Goal: Task Accomplishment & Management: Manage account settings

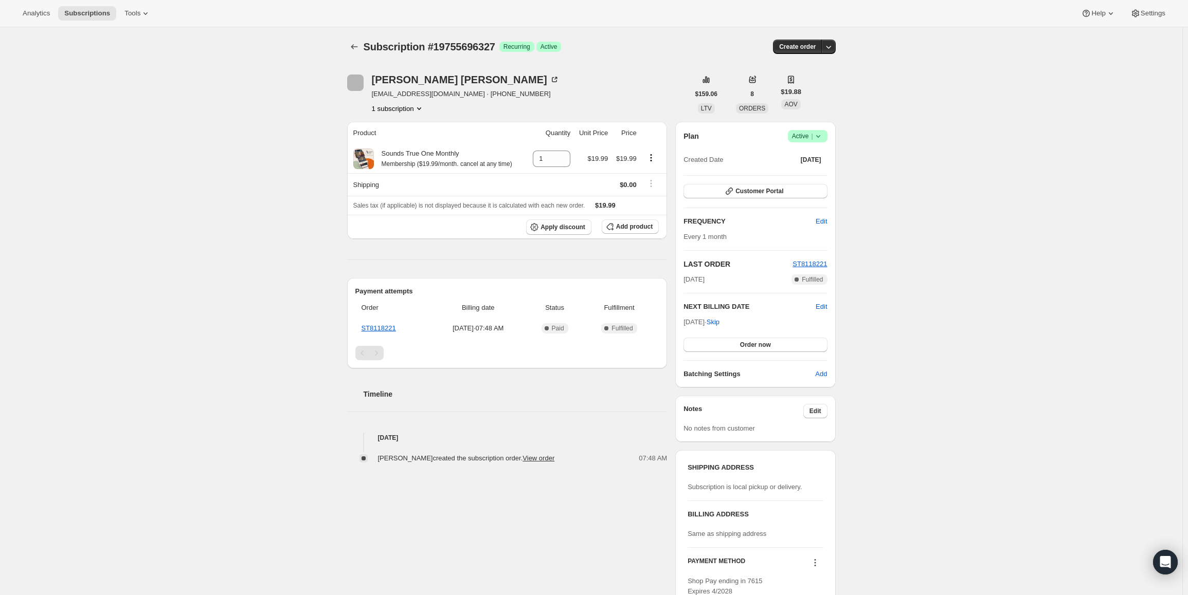
click at [814, 132] on span "Active |" at bounding box center [807, 136] width 31 height 10
drag, startPoint x: 979, startPoint y: 246, endPoint x: 956, endPoint y: 245, distance: 23.2
click at [979, 245] on div "Subscription #19755696327. This page is ready Subscription #19755696327 Success…" at bounding box center [591, 337] width 1182 height 621
drag, startPoint x: 722, startPoint y: 325, endPoint x: 675, endPoint y: 320, distance: 47.0
click at [675, 320] on div "[PERSON_NAME] [EMAIL_ADDRESS][DOMAIN_NAME] · [PHONE_NUMBER] 1 subscription $159…" at bounding box center [587, 337] width 497 height 559
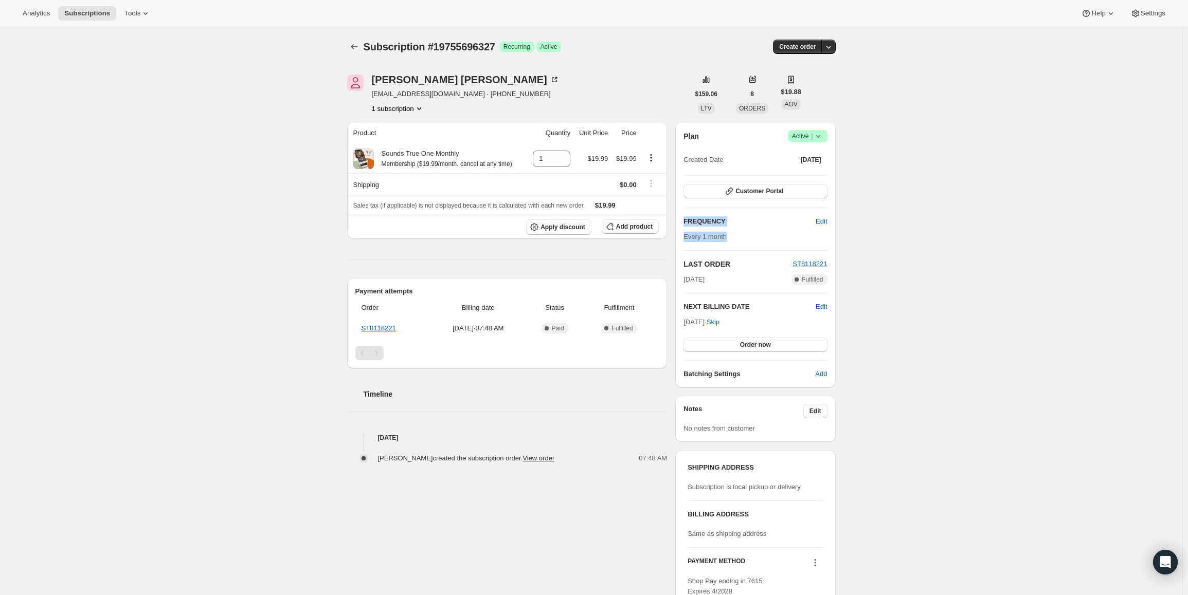
click at [715, 322] on span "[DATE] · Skip" at bounding box center [701, 322] width 36 height 8
click at [820, 137] on icon at bounding box center [817, 136] width 4 height 3
click at [815, 157] on span "Pause subscription" at bounding box center [810, 157] width 57 height 8
